Goal: Information Seeking & Learning: Understand process/instructions

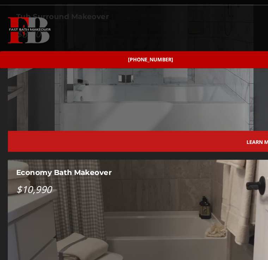
scroll to position [1172, 0]
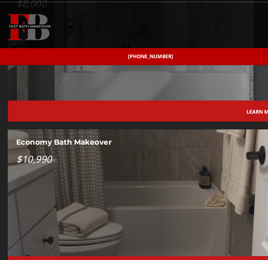
click at [134, 250] on div "LEARN MORE" at bounding box center [134, 256] width 247 height 12
click at [226, 250] on link "LEARN MORE" at bounding box center [237, 256] width 41 height 12
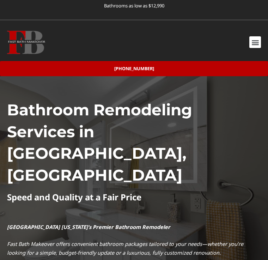
click at [257, 36] on div "Menu" at bounding box center [255, 42] width 12 height 12
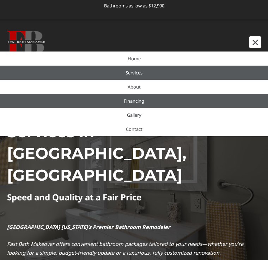
click at [136, 102] on link "Financing" at bounding box center [134, 101] width 268 height 14
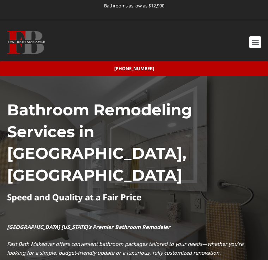
scroll to position [15, 0]
